Goal: Task Accomplishment & Management: Use online tool/utility

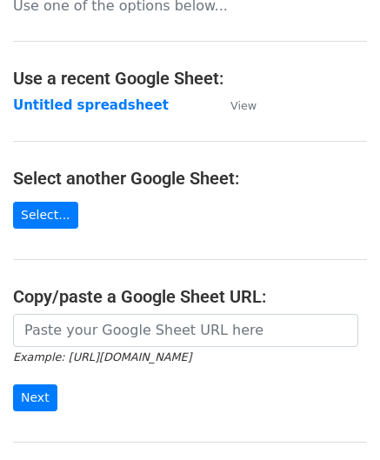
scroll to position [228, 0]
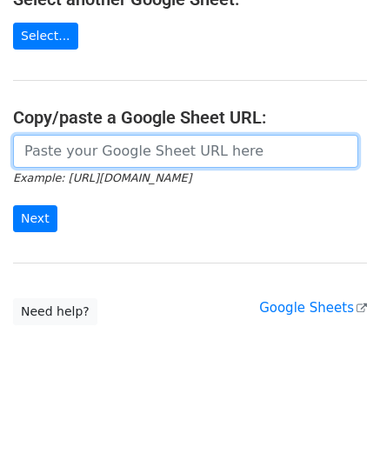
click at [84, 148] on input "url" at bounding box center [185, 151] width 345 height 33
paste input "[URL][DOMAIN_NAME]"
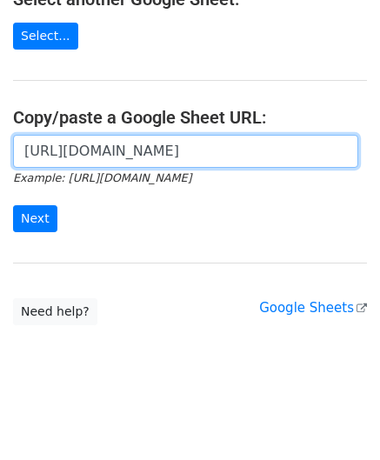
scroll to position [0, 386]
type input "[URL][DOMAIN_NAME]"
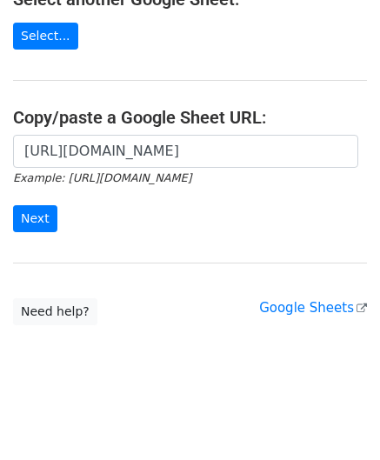
scroll to position [0, 0]
click at [44, 201] on form "[URL][DOMAIN_NAME] Example: [URL][DOMAIN_NAME] Next" at bounding box center [190, 183] width 354 height 97
click at [33, 211] on input "Next" at bounding box center [35, 218] width 44 height 27
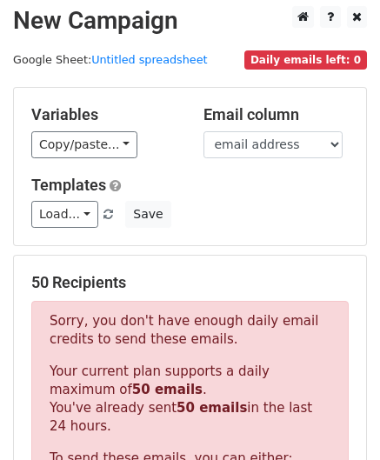
scroll to position [587, 0]
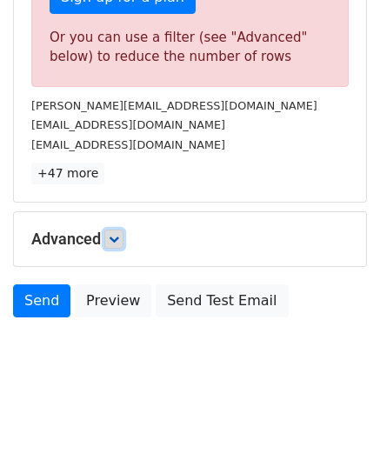
click at [124, 238] on link at bounding box center [113, 239] width 19 height 19
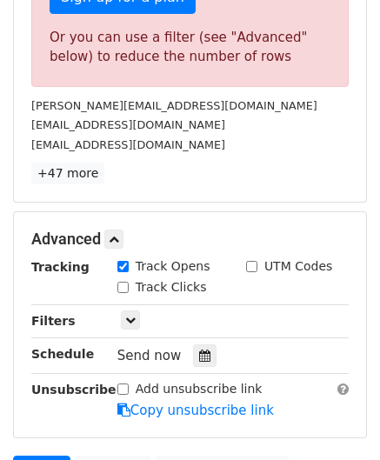
click at [199, 350] on icon at bounding box center [204, 356] width 11 height 12
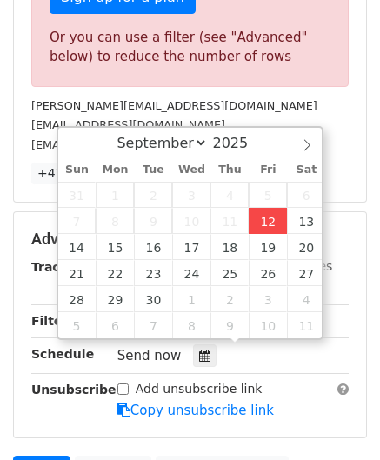
type input "2025-09-12 12:00"
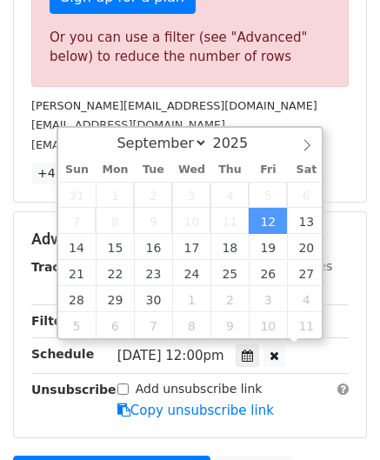
scroll to position [0, 0]
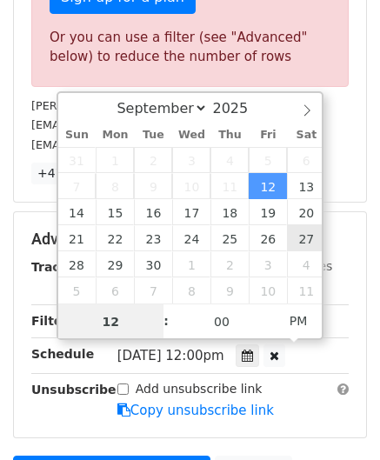
paste input "0"
type input "10"
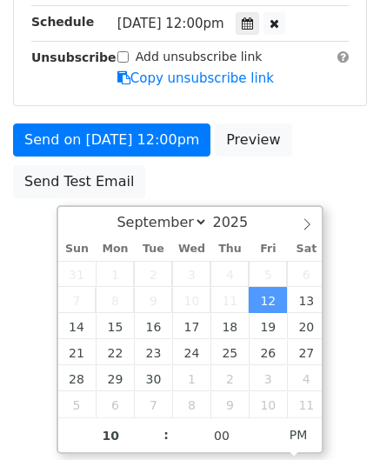
type input "2025-09-12 22:00"
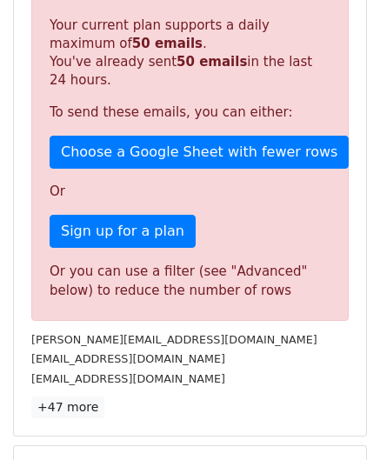
scroll to position [798, 0]
